Goal: Go to known website

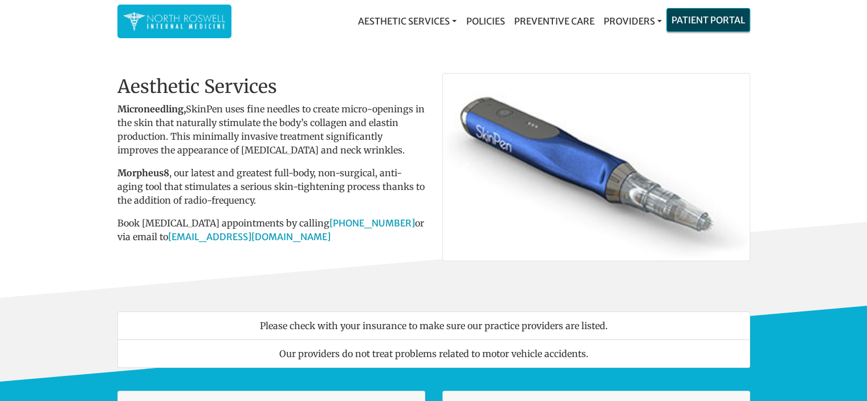
click at [700, 19] on link "Patient Portal" at bounding box center [708, 20] width 83 height 23
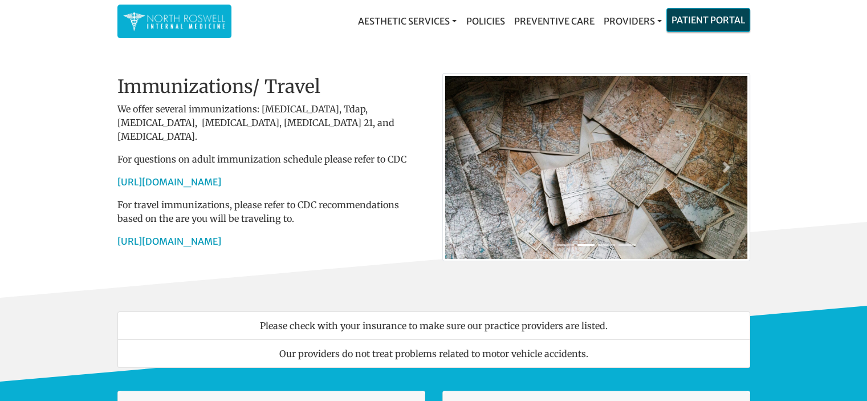
click at [709, 21] on link "Patient Portal" at bounding box center [708, 20] width 83 height 23
click at [721, 12] on link "Patient Portal" at bounding box center [708, 20] width 83 height 23
